Goal: Information Seeking & Learning: Find specific fact

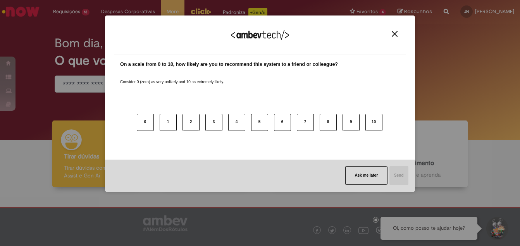
click at [395, 35] on img "Close" at bounding box center [395, 34] width 6 height 6
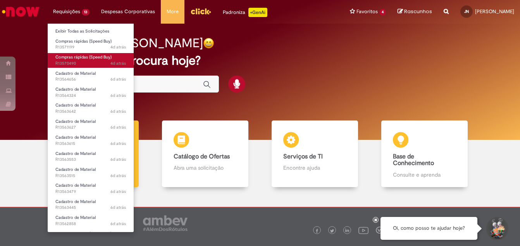
click at [80, 60] on span "Compras rápidas (Speed Buy)" at bounding box center [83, 57] width 56 height 6
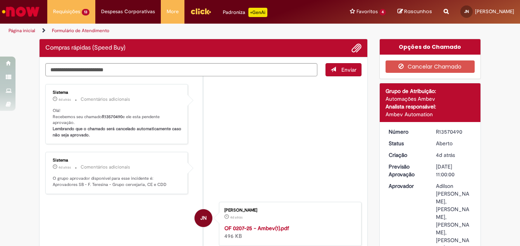
click at [213, 110] on li "Sistema 4d atrás 4 dias atrás Comentários adicionais Olá! Recebemos seu chamado…" at bounding box center [203, 114] width 316 height 60
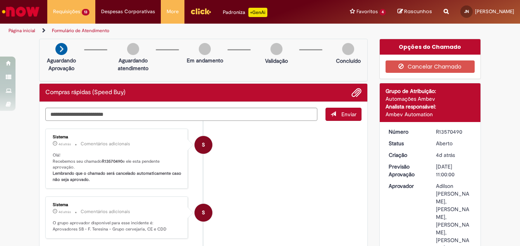
scroll to position [39, 0]
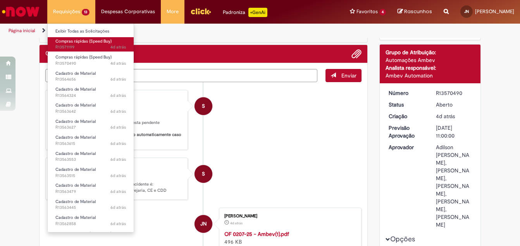
click at [83, 45] on span "4d atrás 4 dias atrás R13571199" at bounding box center [90, 47] width 70 height 6
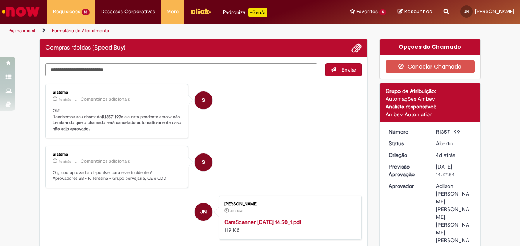
click at [307, 119] on li "S Sistema 4d atrás 4 dias atrás Comentários adicionais Olá! Recebemos seu chama…" at bounding box center [203, 111] width 316 height 54
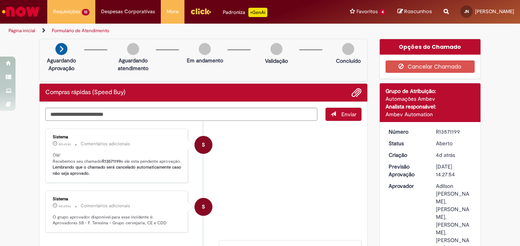
click at [444, 12] on icon "Search from all sources" at bounding box center [446, 7] width 5 height 14
click at [413, 11] on input "text" at bounding box center [431, 11] width 36 height 13
type input "**********"
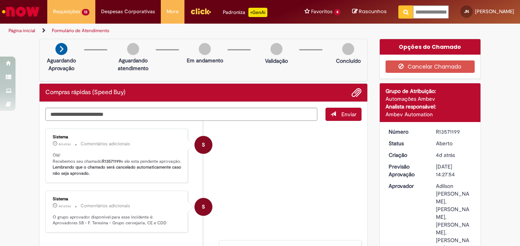
click at [403, 12] on icon "Pesquisar" at bounding box center [405, 11] width 5 height 5
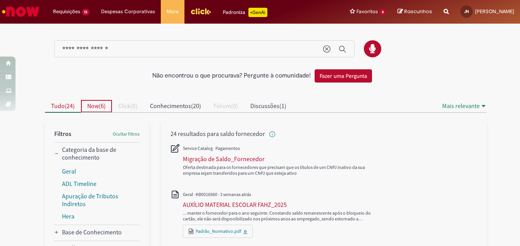
click at [101, 108] on span "6" at bounding box center [102, 106] width 3 height 8
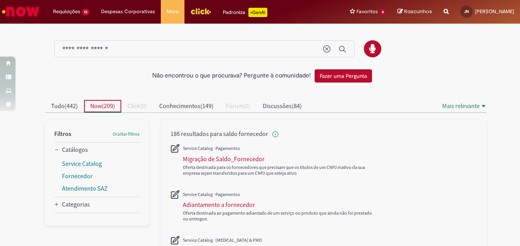
scroll to position [77, 0]
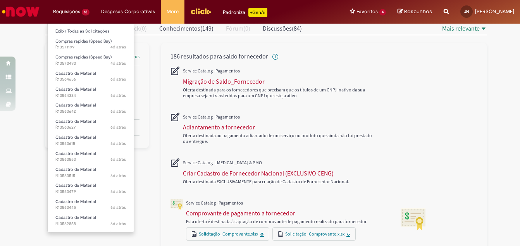
click at [59, 12] on li "Requisições 13 Exibir Todas as Solicitações Compras rápidas (Speed Buy) 4d atrá…" at bounding box center [71, 11] width 48 height 23
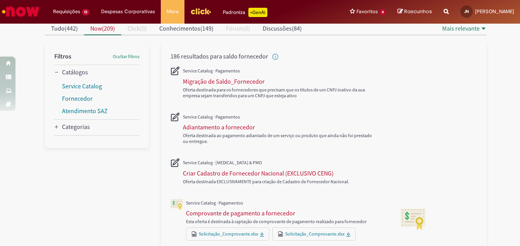
click at [34, 11] on img "Ir para a Homepage" at bounding box center [21, 11] width 40 height 15
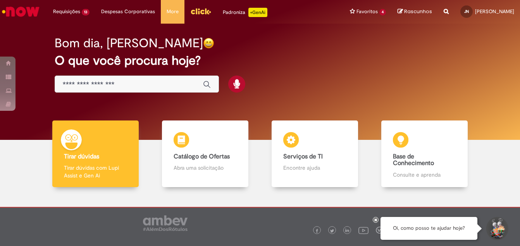
click at [151, 84] on input "Basta digitar aqui" at bounding box center [129, 84] width 132 height 9
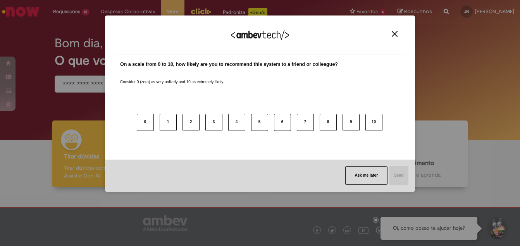
click at [394, 32] on img "Close" at bounding box center [395, 34] width 6 height 6
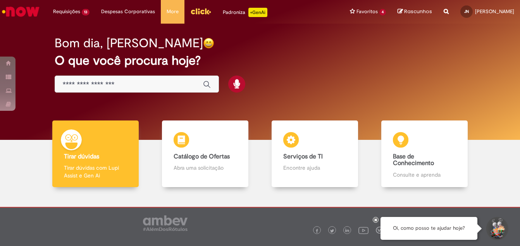
click at [67, 85] on input "Basta digitar aqui" at bounding box center [129, 84] width 132 height 9
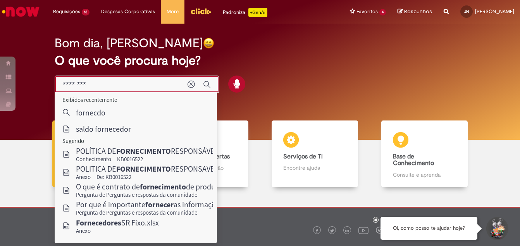
type input "*********"
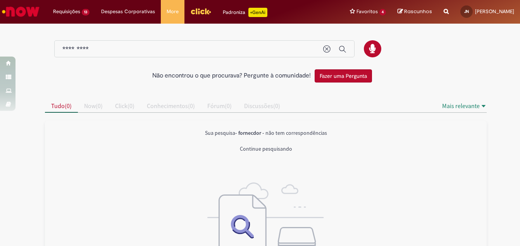
click at [7, 11] on img "Ir para a Homepage" at bounding box center [21, 11] width 40 height 15
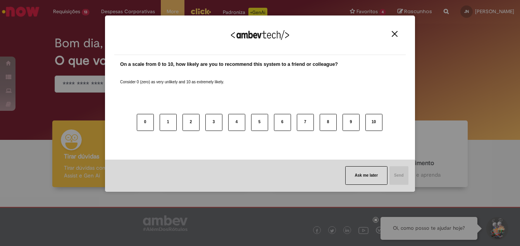
click at [395, 34] on img "Close" at bounding box center [395, 34] width 6 height 6
